Goal: Information Seeking & Learning: Learn about a topic

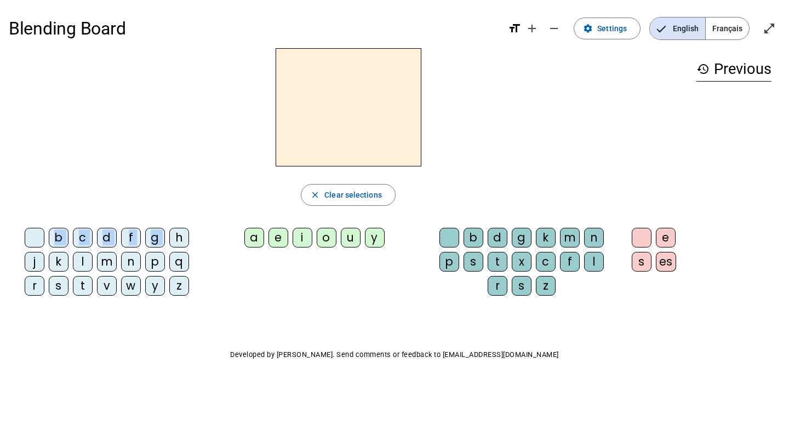
drag, startPoint x: 175, startPoint y: 238, endPoint x: 293, endPoint y: 128, distance: 161.7
click at [300, 123] on div "close Clear selections b c d f g h j k l m n p q r s t v w y z a e i o u y b d …" at bounding box center [348, 176] width 679 height 256
click at [153, 247] on div "g" at bounding box center [155, 238] width 20 height 20
click at [247, 237] on div "a" at bounding box center [254, 238] width 20 height 20
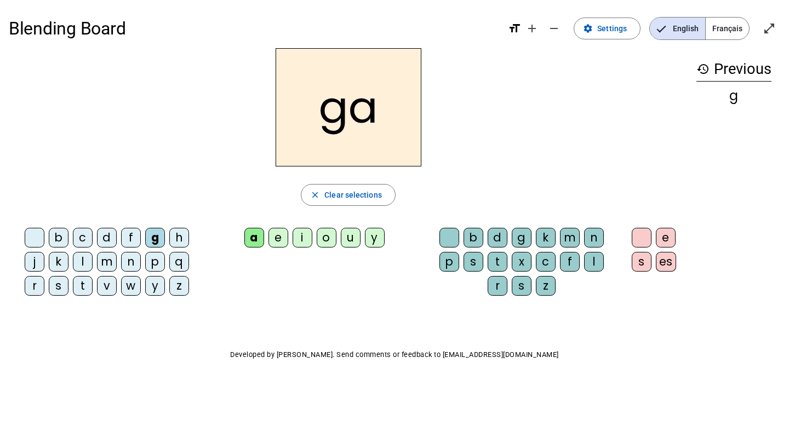
click at [531, 141] on div "ga" at bounding box center [348, 107] width 679 height 118
click at [365, 115] on h2 "ga" at bounding box center [349, 107] width 146 height 118
click at [539, 28] on mat-icon "add" at bounding box center [531, 28] width 13 height 13
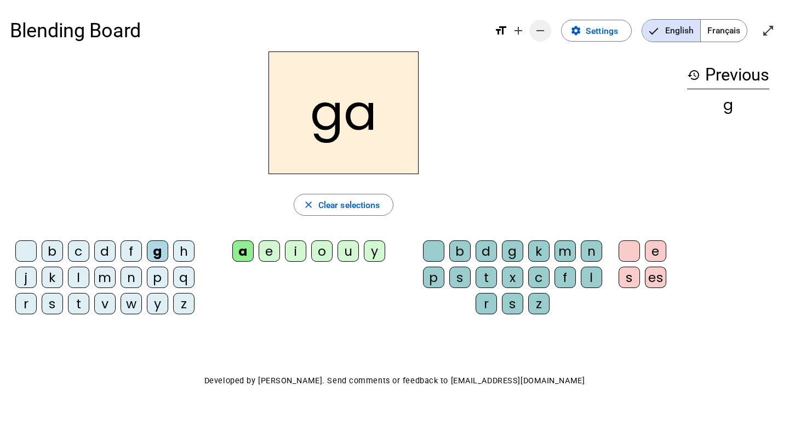
click at [542, 31] on mat-icon "remove" at bounding box center [540, 30] width 13 height 13
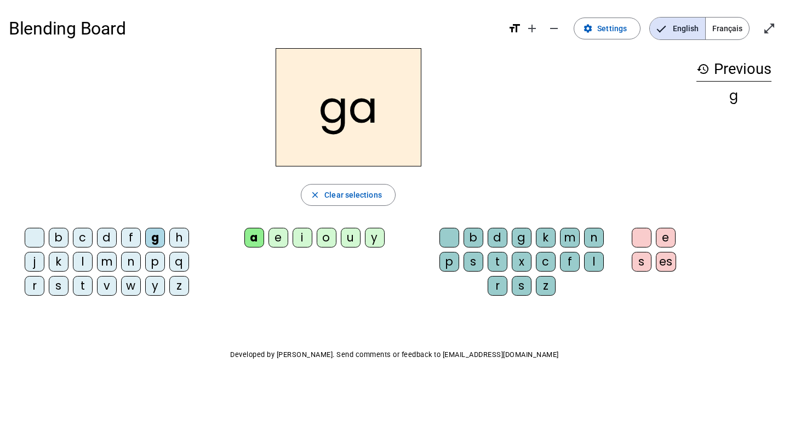
click at [727, 21] on span "Français" at bounding box center [727, 29] width 43 height 22
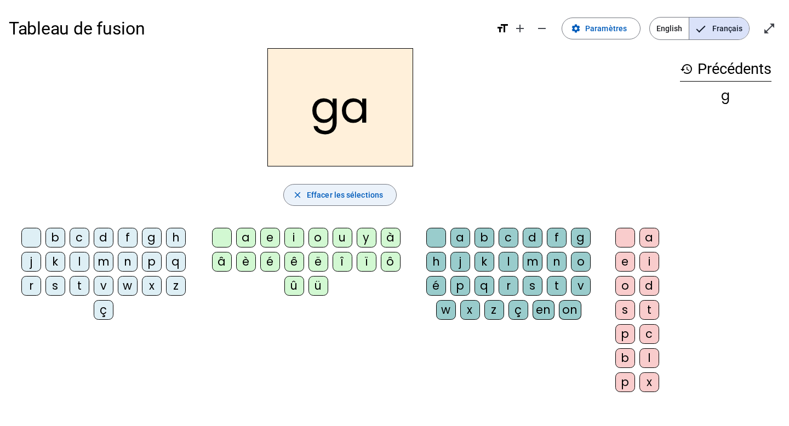
click at [359, 198] on span "Effacer les sélections" at bounding box center [345, 194] width 76 height 13
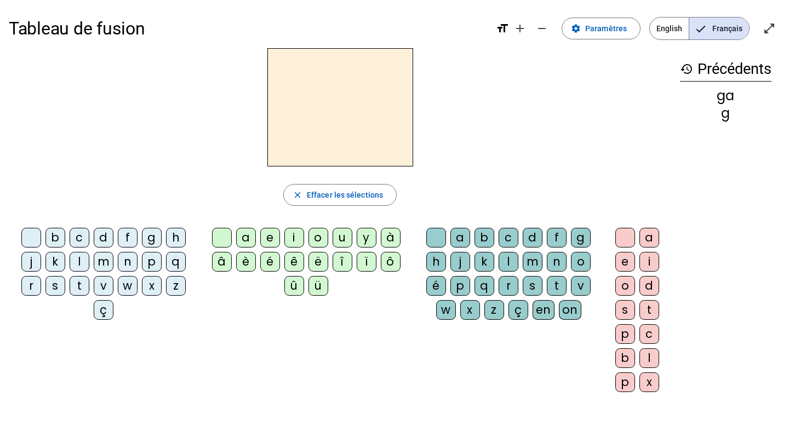
click at [148, 239] on div "g" at bounding box center [152, 238] width 20 height 20
click at [244, 233] on div "a" at bounding box center [246, 238] width 20 height 20
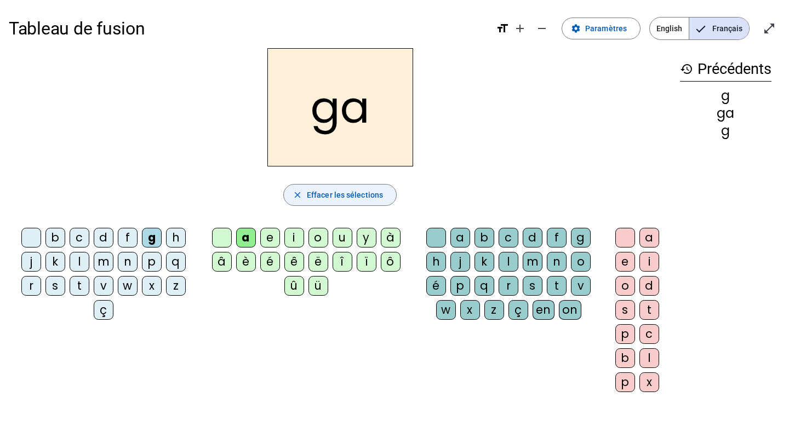
click at [359, 187] on span "button" at bounding box center [340, 195] width 112 height 26
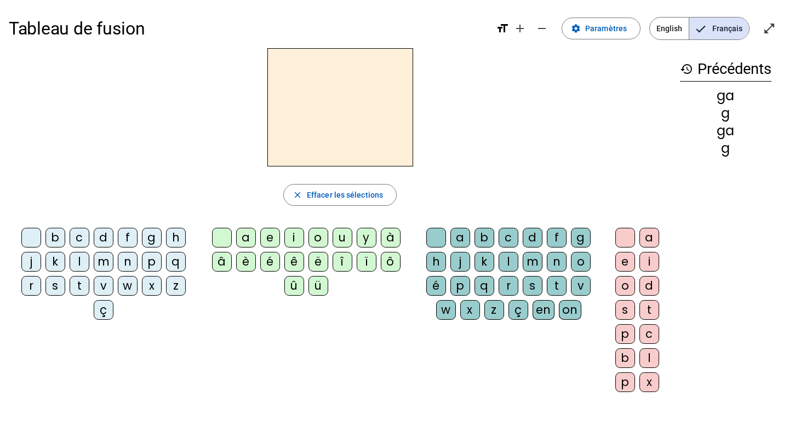
click at [79, 235] on div "c" at bounding box center [80, 238] width 20 height 20
click at [271, 242] on div "e" at bounding box center [270, 238] width 20 height 20
click at [359, 123] on h2 "ce" at bounding box center [340, 107] width 146 height 118
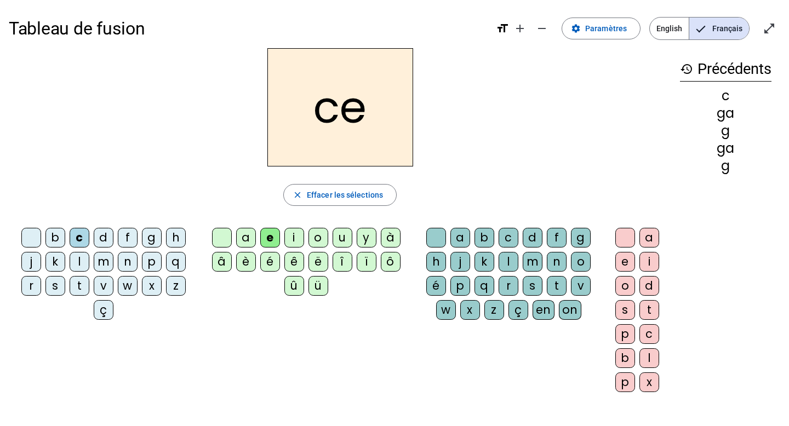
click at [459, 107] on div "ce" at bounding box center [340, 107] width 662 height 118
click at [508, 28] on mat-icon "format_size" at bounding box center [502, 28] width 13 height 13
click at [505, 28] on mat-icon "format_size" at bounding box center [502, 28] width 13 height 13
click at [726, 124] on div "g" at bounding box center [725, 130] width 91 height 13
click at [305, 192] on span "button" at bounding box center [340, 195] width 112 height 26
